Goal: Task Accomplishment & Management: Use online tool/utility

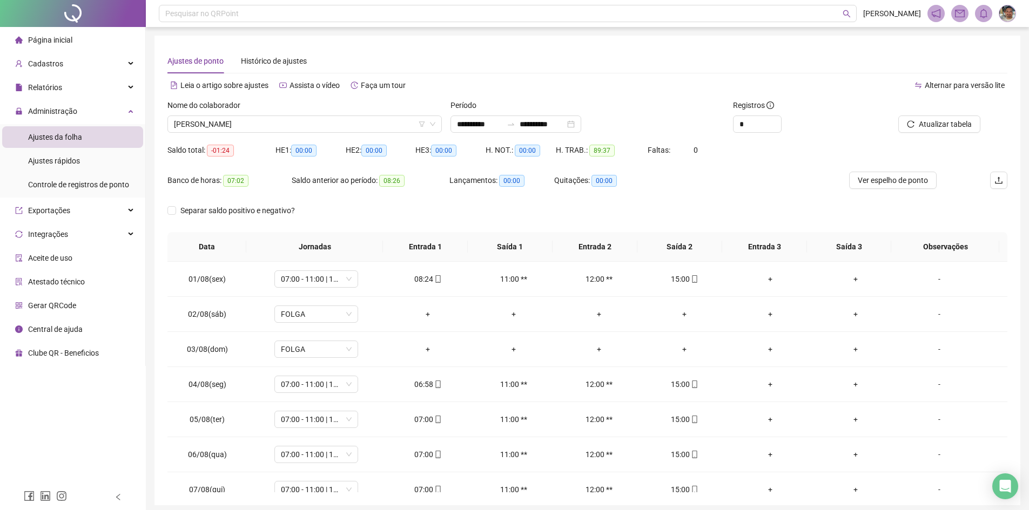
scroll to position [42, 0]
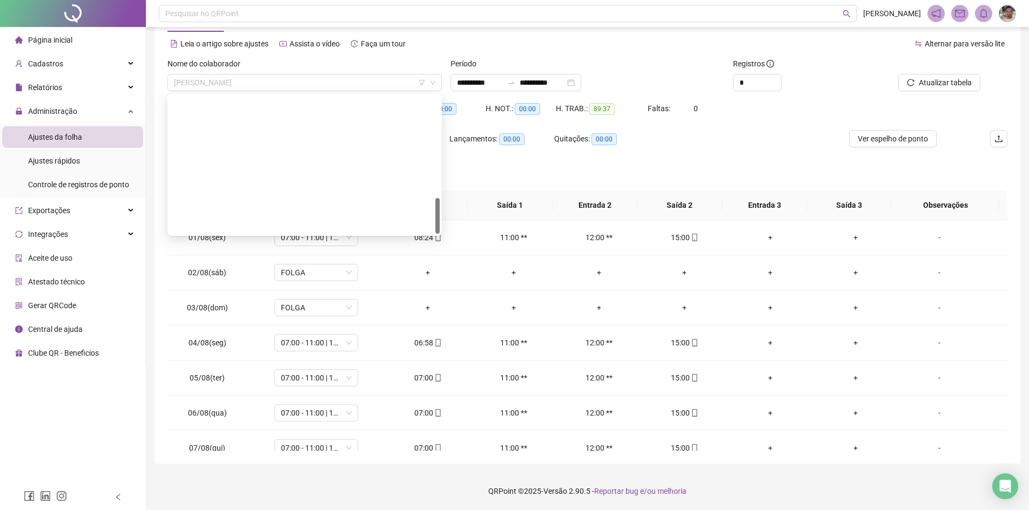
click at [329, 80] on span "[PERSON_NAME]" at bounding box center [304, 83] width 261 height 16
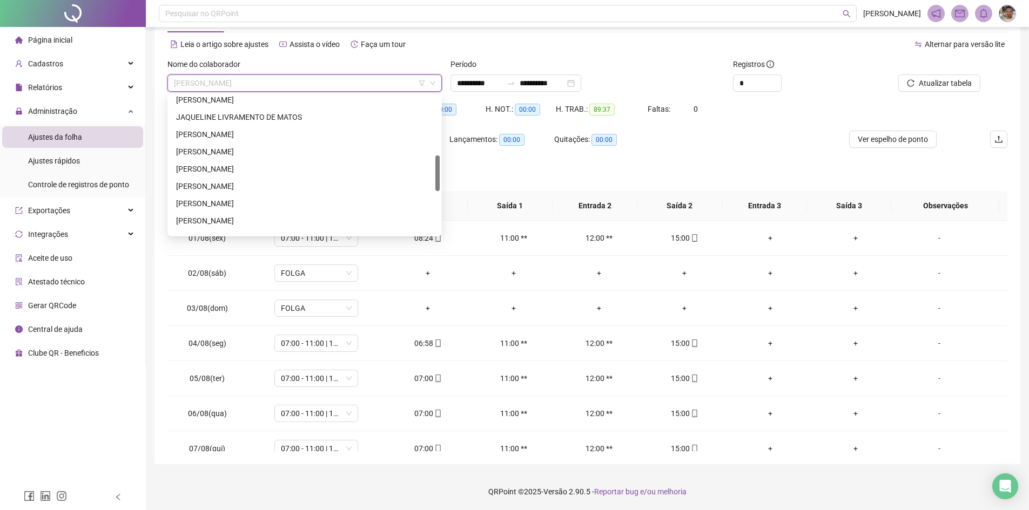
scroll to position [230, 0]
click at [279, 157] on div "[PERSON_NAME]" at bounding box center [304, 151] width 257 height 12
click at [279, 157] on div "Banco de horas: 07:02" at bounding box center [229, 146] width 124 height 30
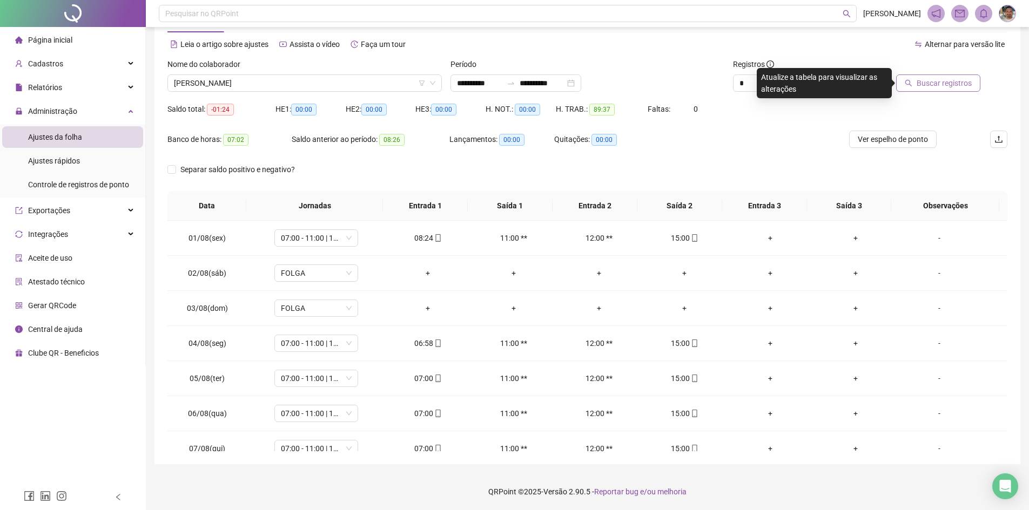
click at [947, 83] on span "Buscar registros" at bounding box center [943, 83] width 55 height 12
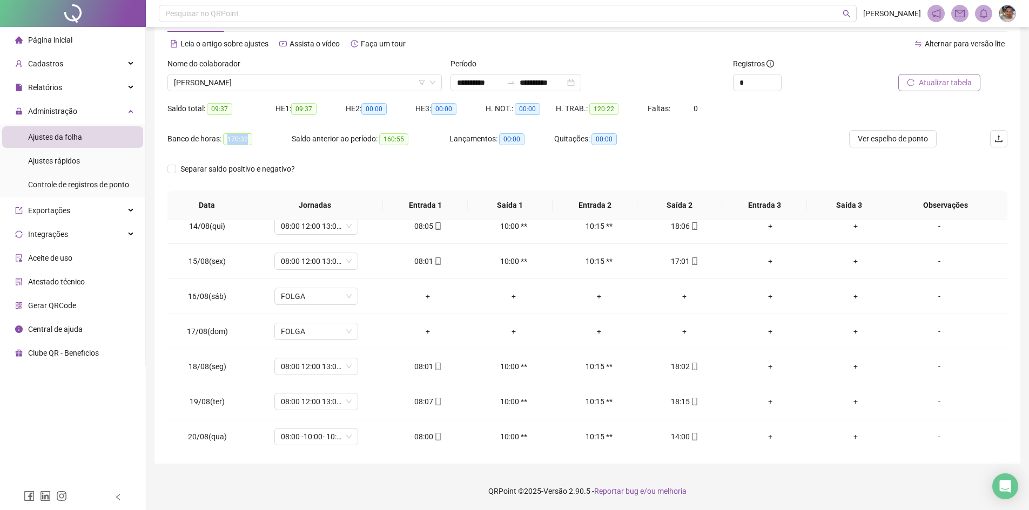
scroll to position [471, 0]
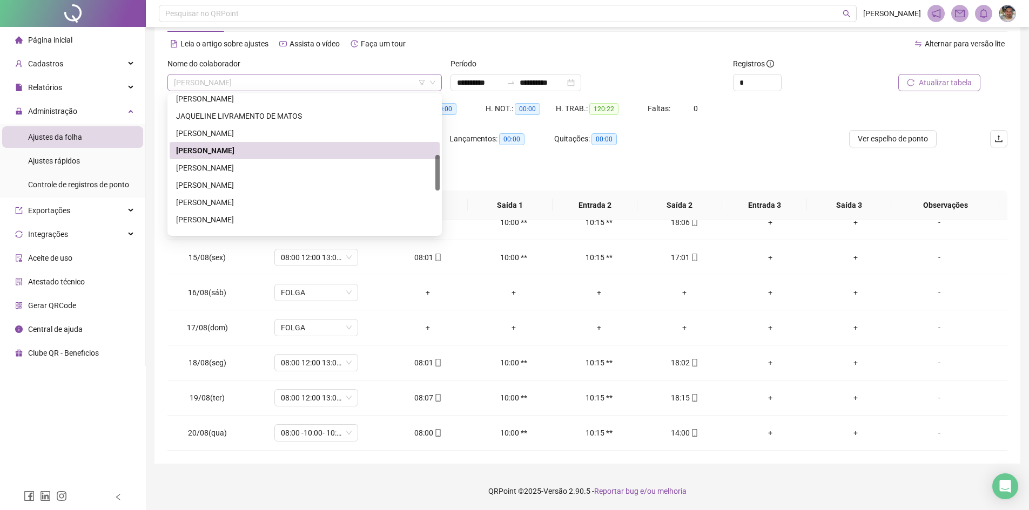
click at [394, 76] on span "[PERSON_NAME]" at bounding box center [304, 83] width 261 height 16
click at [309, 168] on div "[PERSON_NAME]" at bounding box center [304, 168] width 257 height 12
click at [309, 168] on div "Separar saldo positivo e negativo?" at bounding box center [245, 169] width 157 height 12
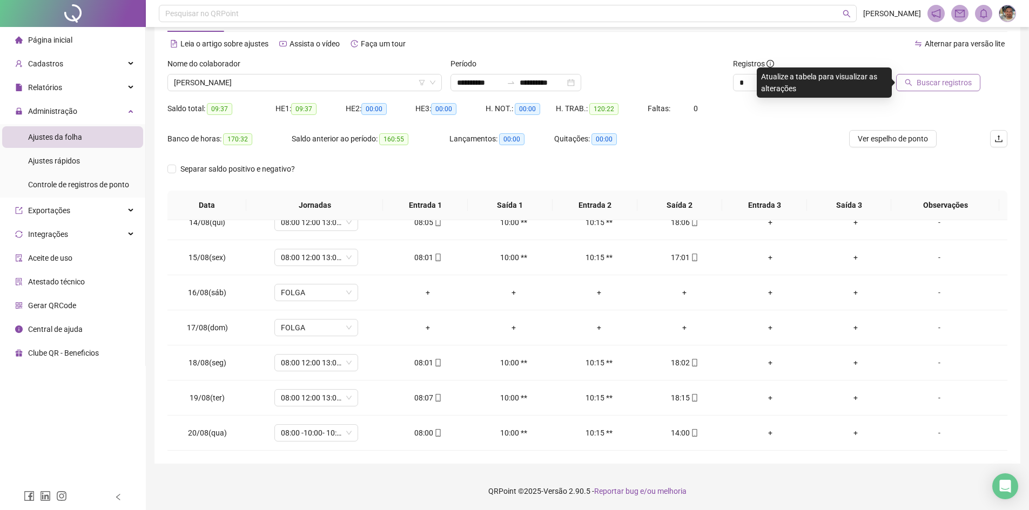
click at [924, 75] on button "Buscar registros" at bounding box center [938, 82] width 84 height 17
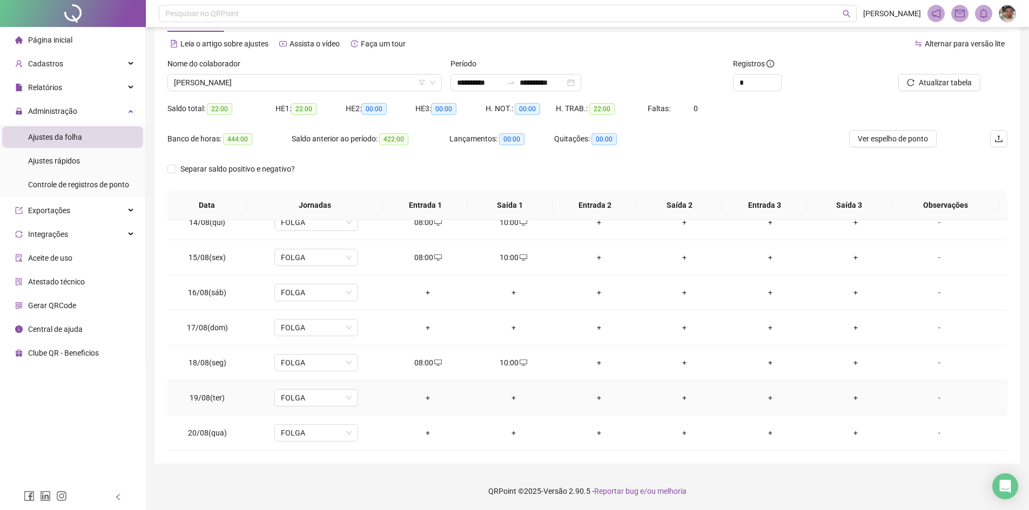
click at [423, 396] on div "+" at bounding box center [428, 398] width 68 height 12
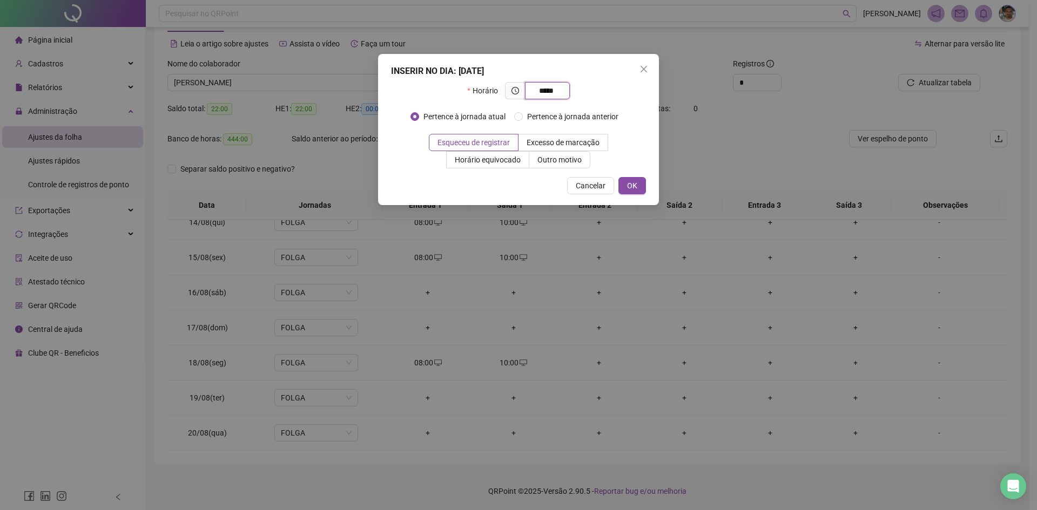
type input "*****"
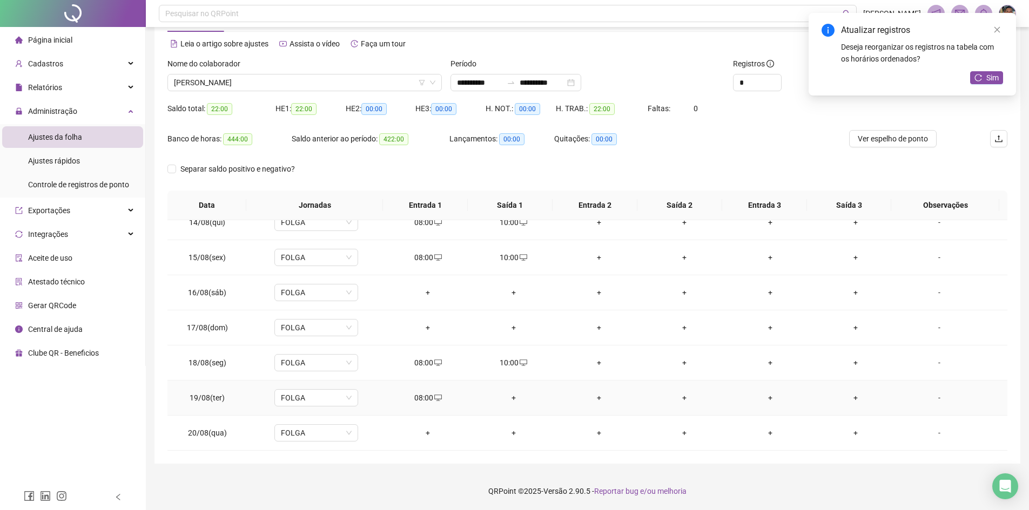
click at [511, 397] on div "+" at bounding box center [513, 398] width 68 height 12
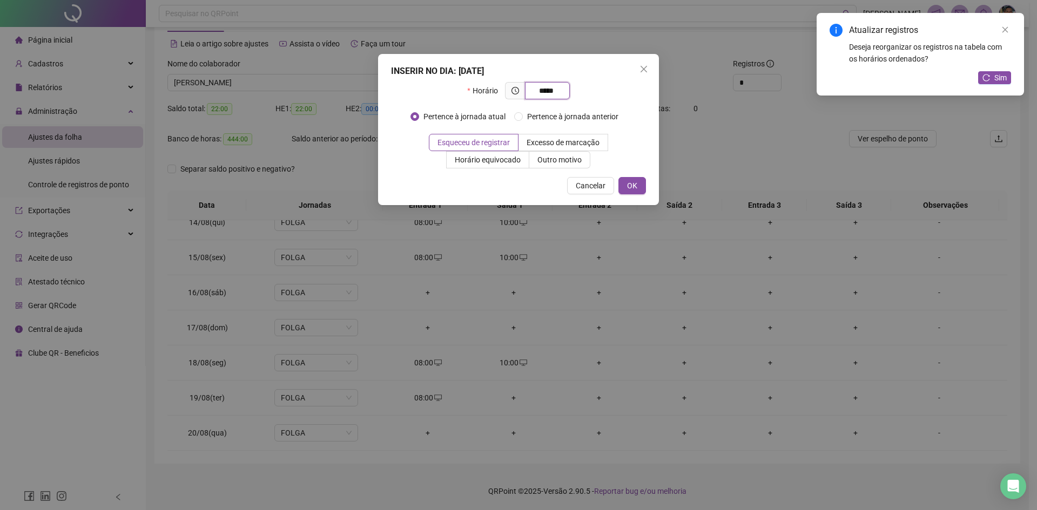
type input "*****"
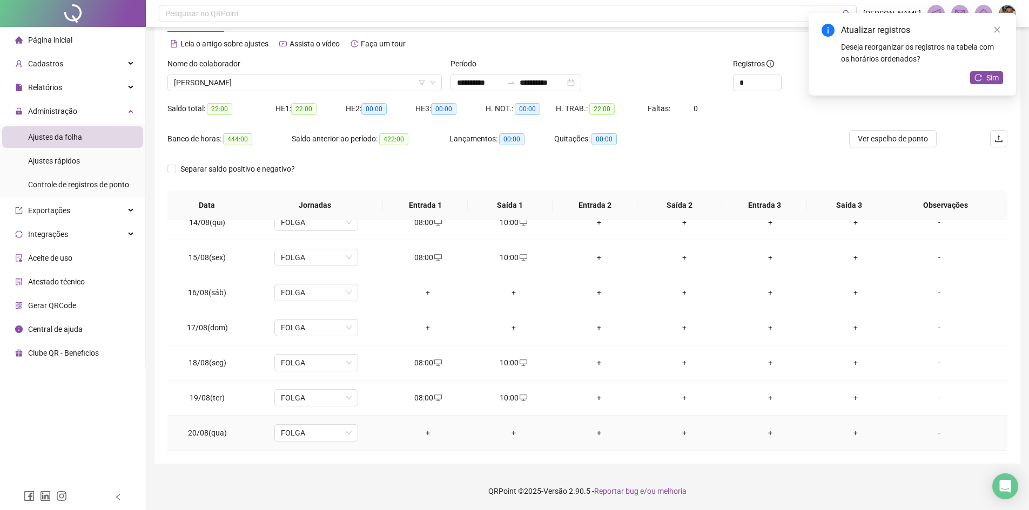
click at [424, 434] on div "+" at bounding box center [428, 433] width 68 height 12
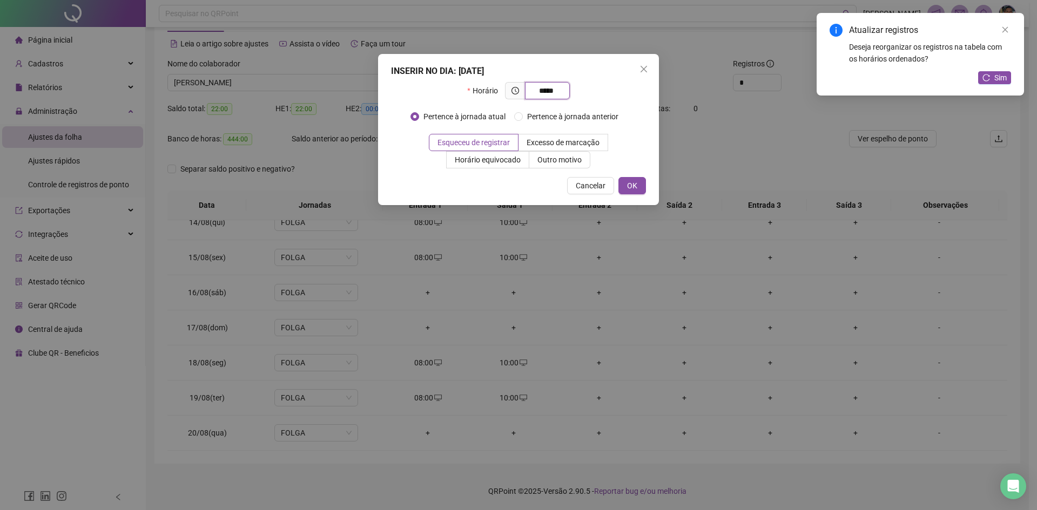
type input "*****"
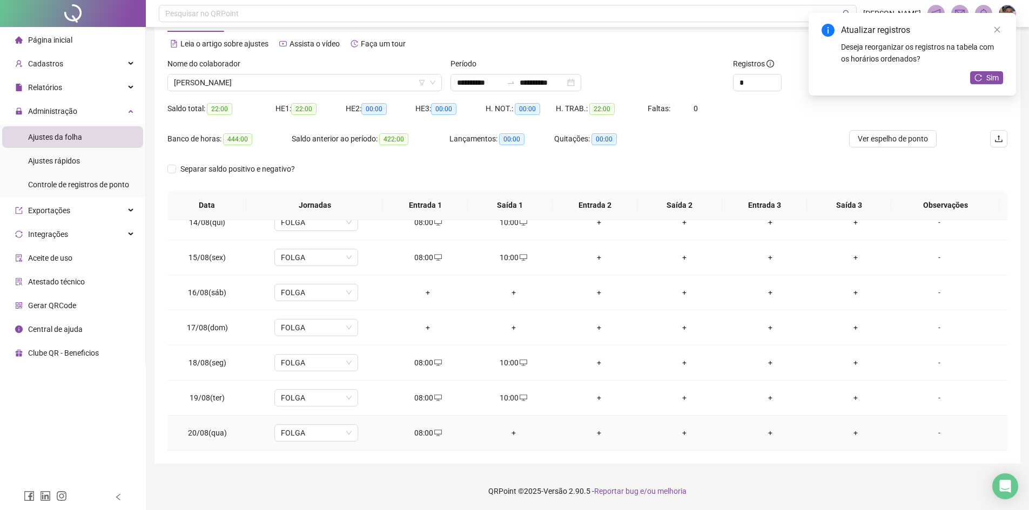
click at [512, 434] on div "+" at bounding box center [513, 433] width 68 height 12
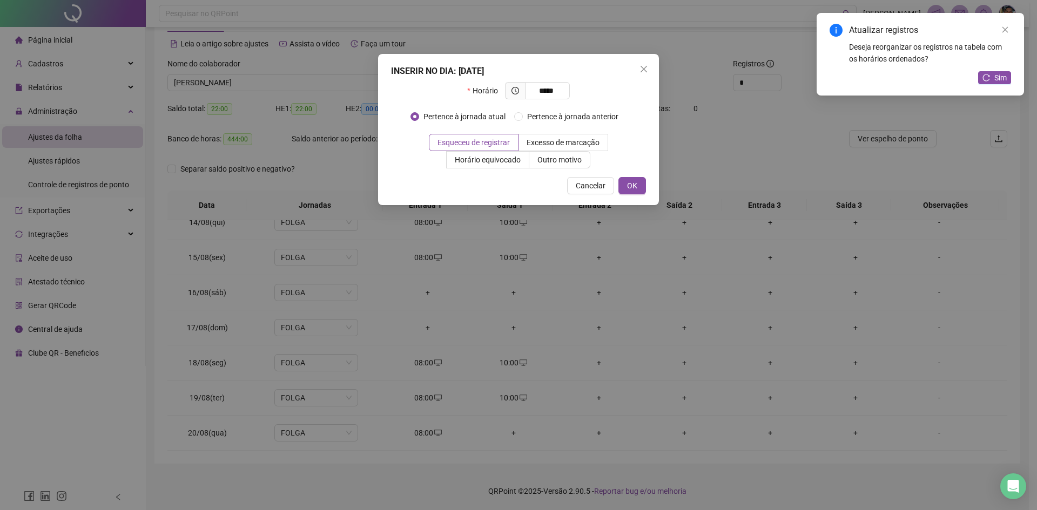
type input "*****"
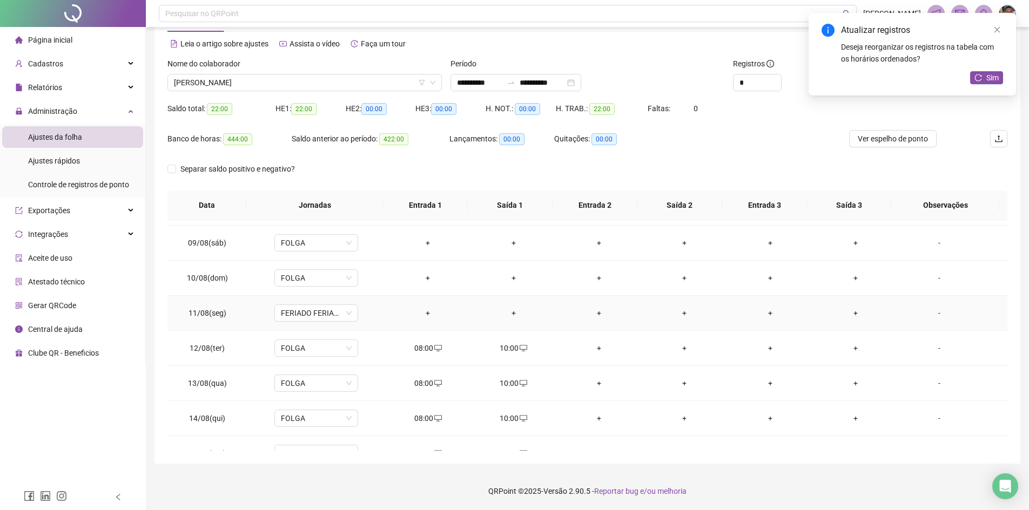
scroll to position [0, 0]
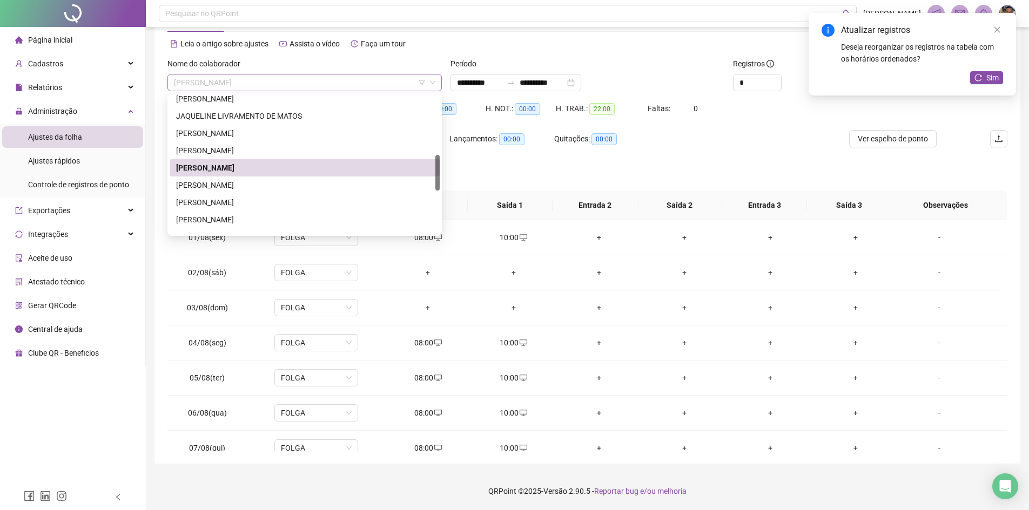
click at [380, 85] on span "[PERSON_NAME]" at bounding box center [304, 83] width 261 height 16
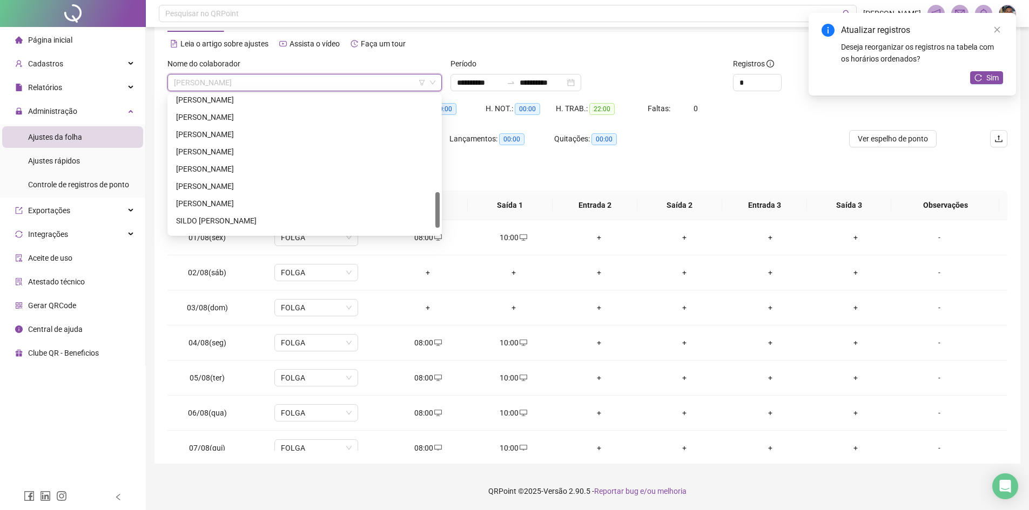
scroll to position [397, 0]
click at [274, 225] on div "[PERSON_NAME]" at bounding box center [304, 225] width 257 height 12
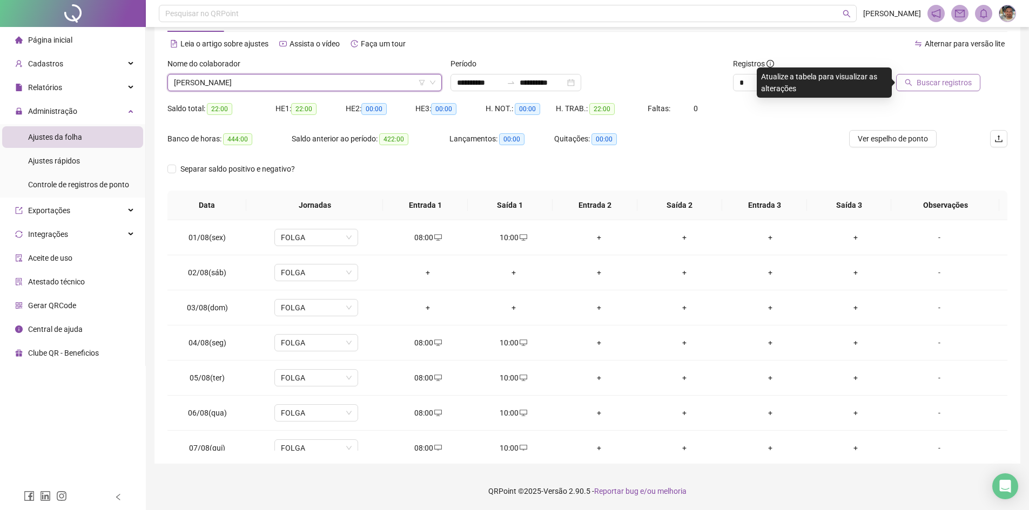
click at [962, 89] on button "Buscar registros" at bounding box center [938, 82] width 84 height 17
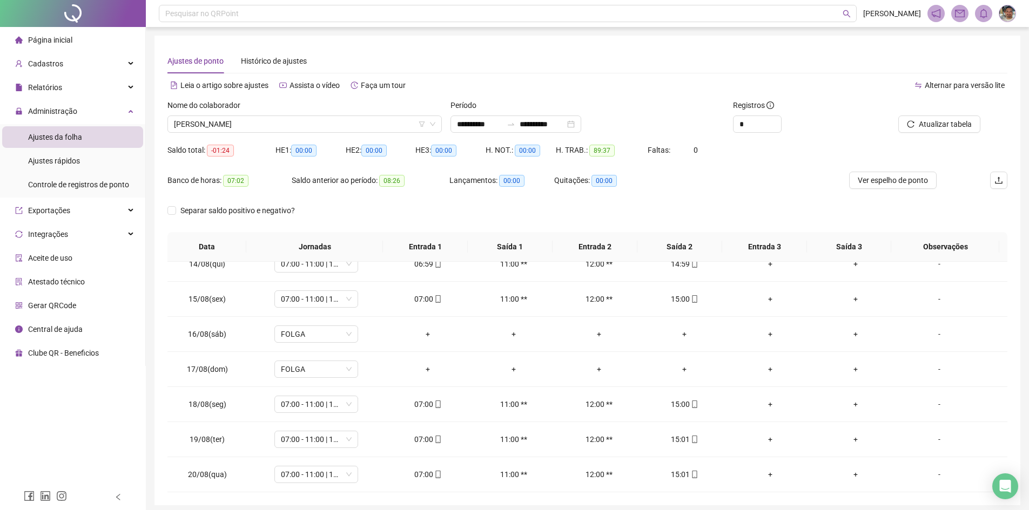
scroll to position [42, 0]
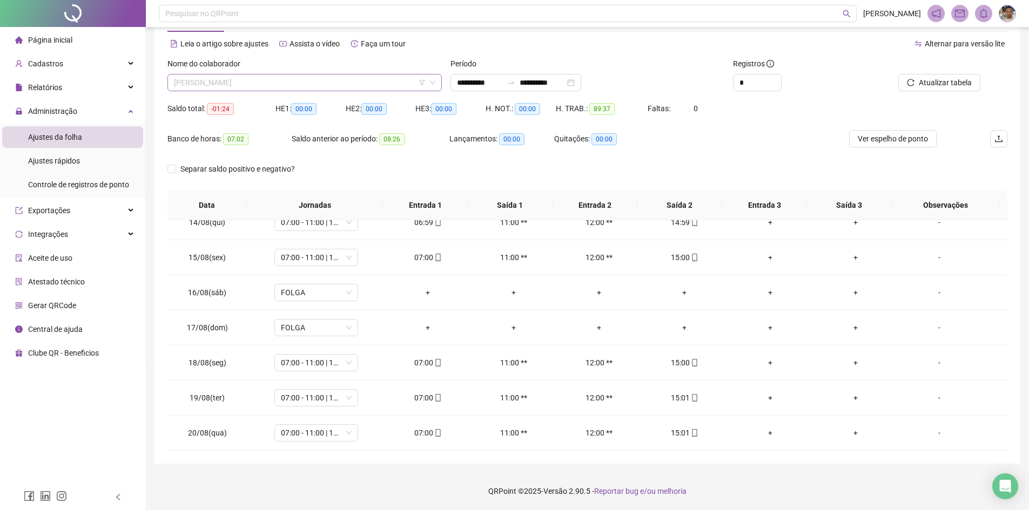
click at [386, 77] on span "[PERSON_NAME]" at bounding box center [304, 83] width 261 height 16
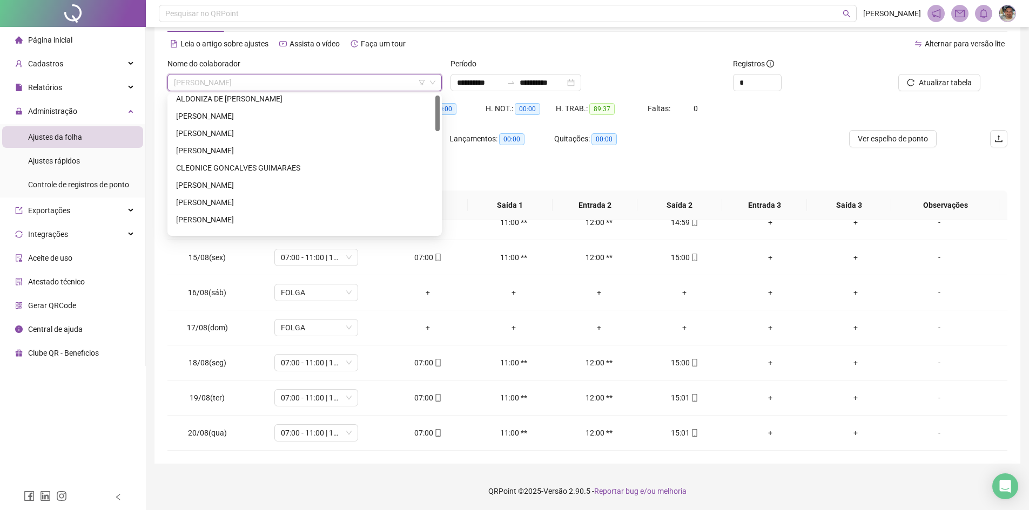
scroll to position [0, 0]
